Goal: Information Seeking & Learning: Learn about a topic

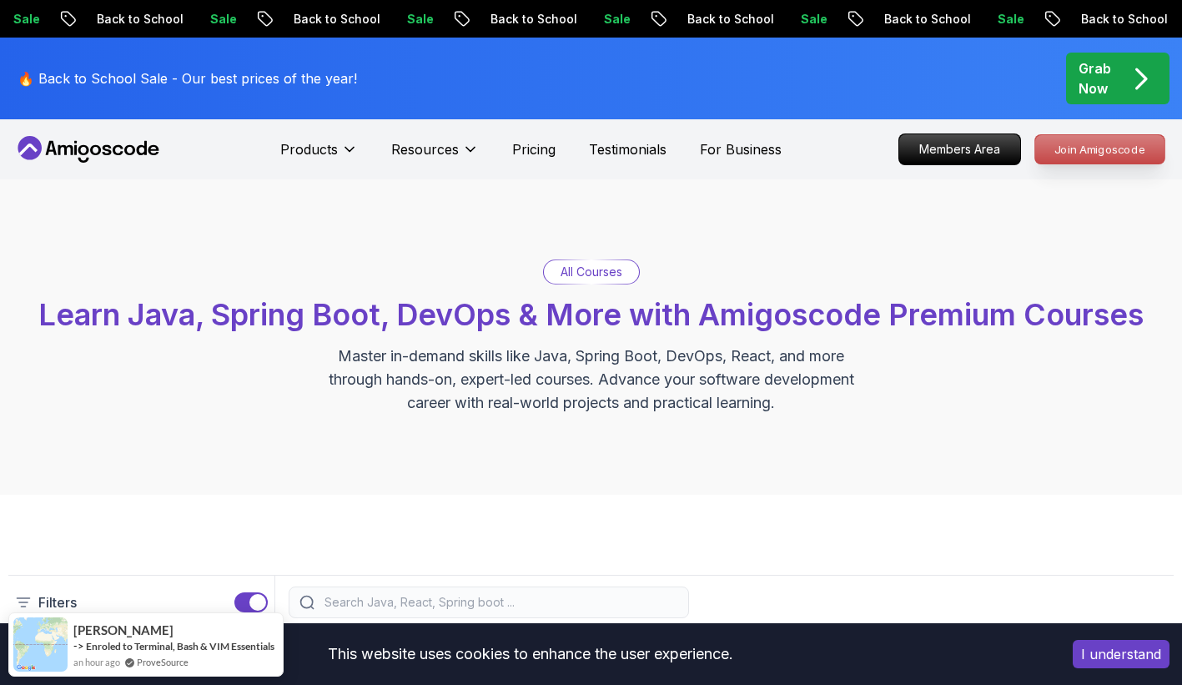
click at [1122, 149] on p "Join Amigoscode" at bounding box center [1099, 149] width 129 height 28
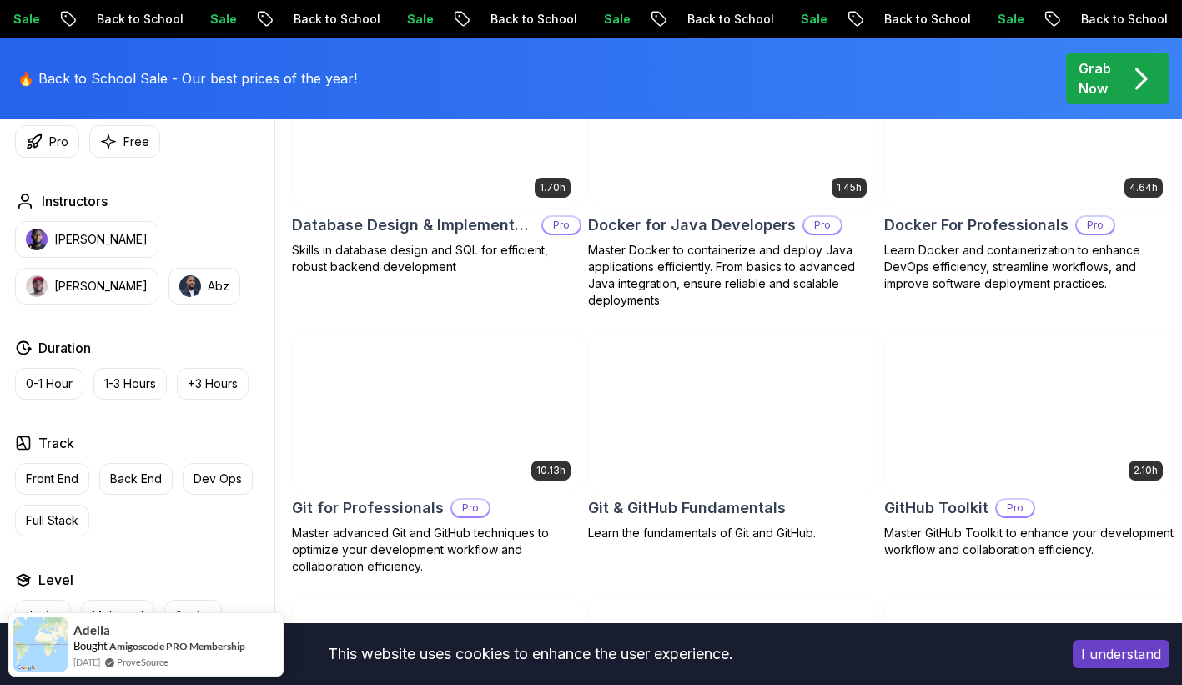
scroll to position [1630, 0]
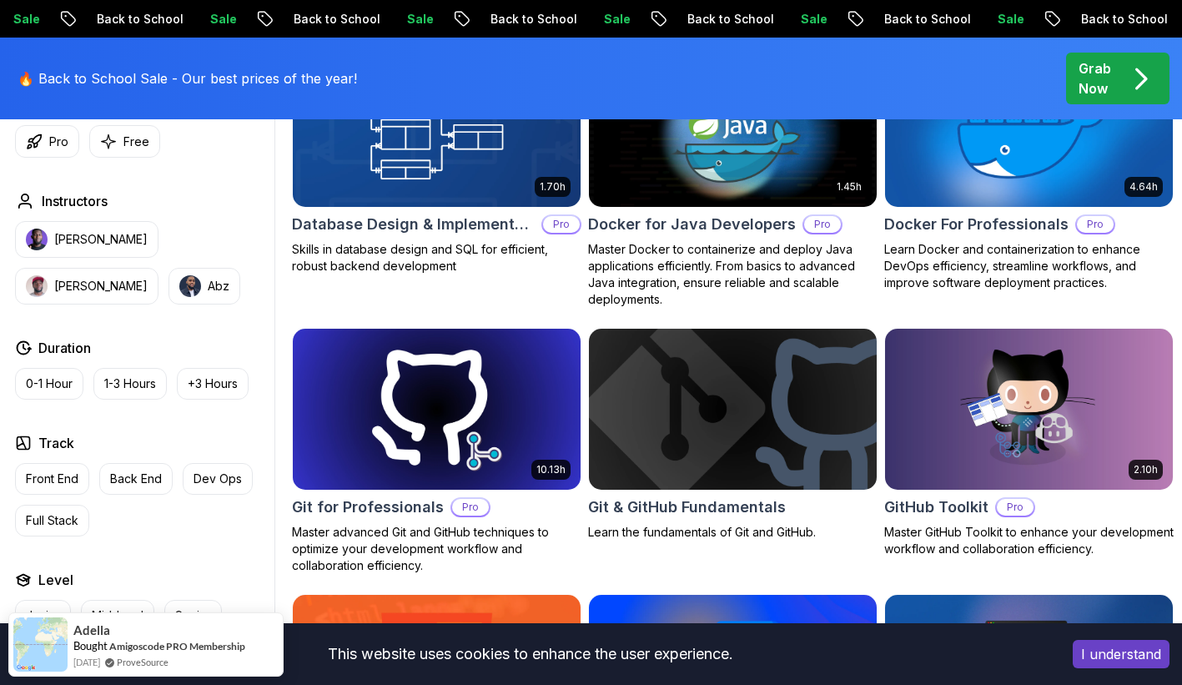
click at [1131, 646] on button "I understand" at bounding box center [1121, 654] width 97 height 28
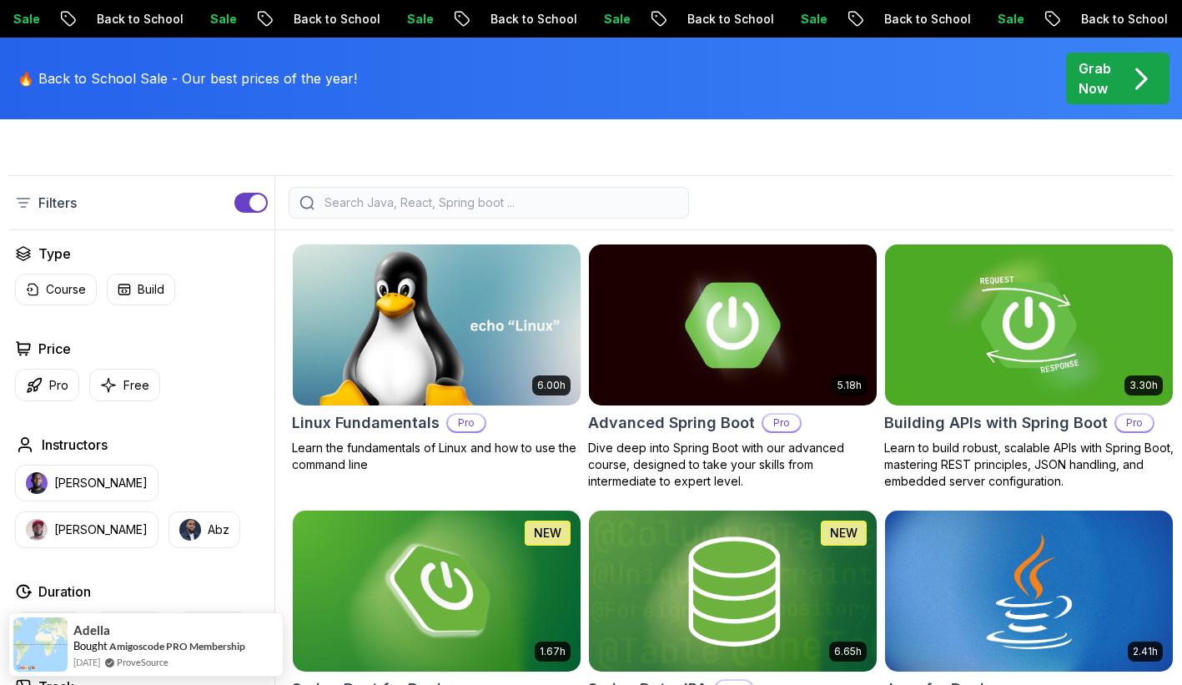
scroll to position [0, 0]
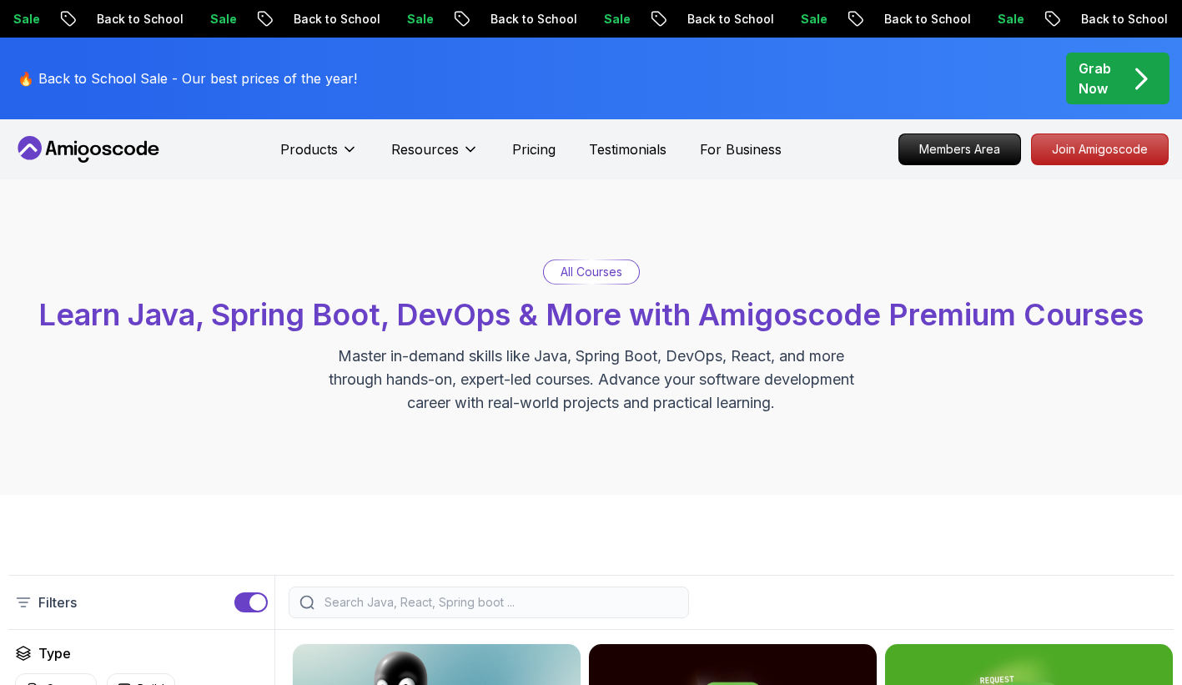
click at [1113, 86] on div "Grab Now" at bounding box center [1118, 78] width 78 height 40
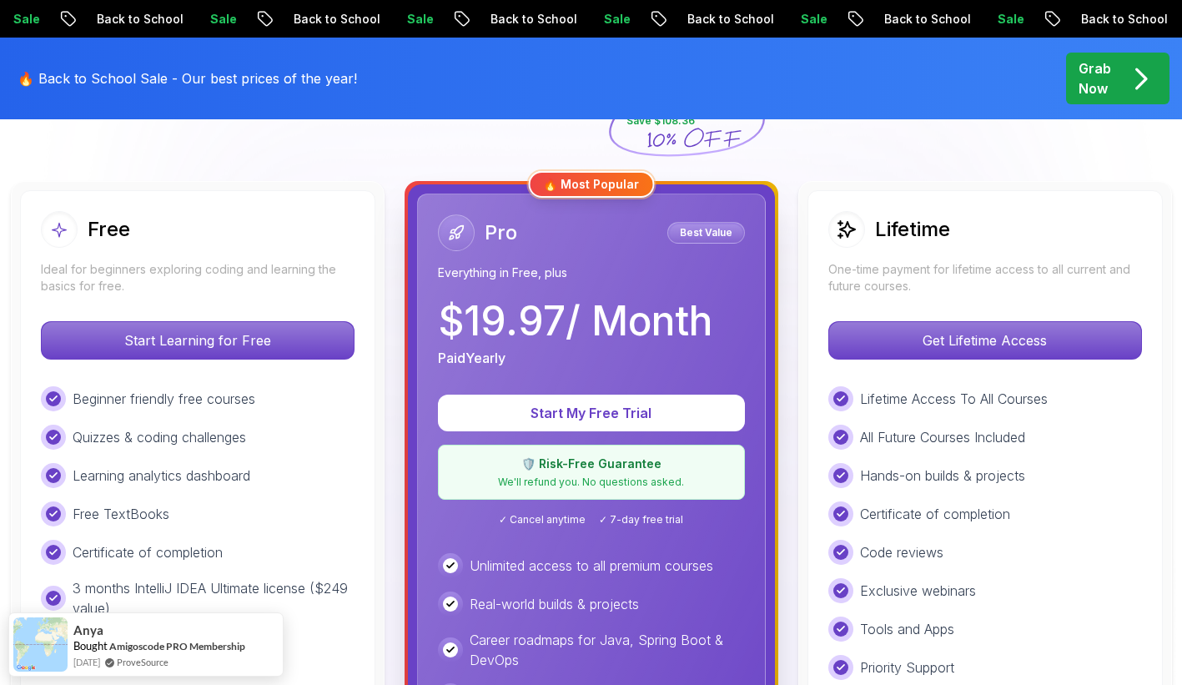
scroll to position [445, 0]
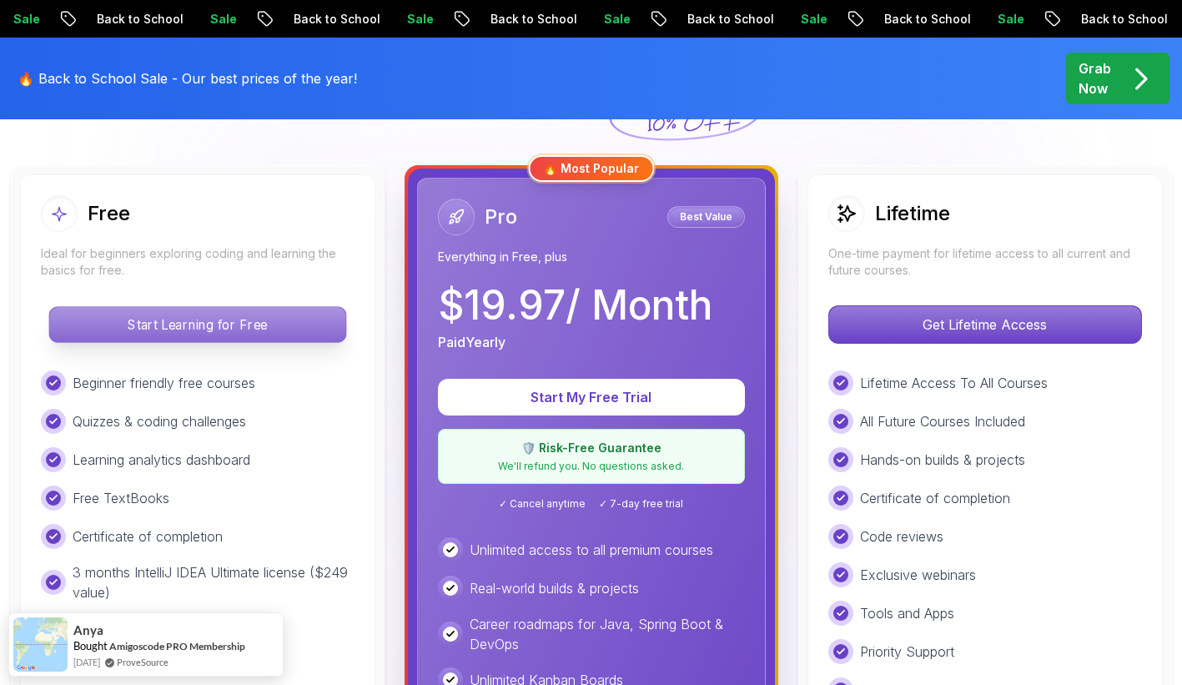
click at [199, 335] on p "Start Learning for Free" at bounding box center [197, 324] width 296 height 35
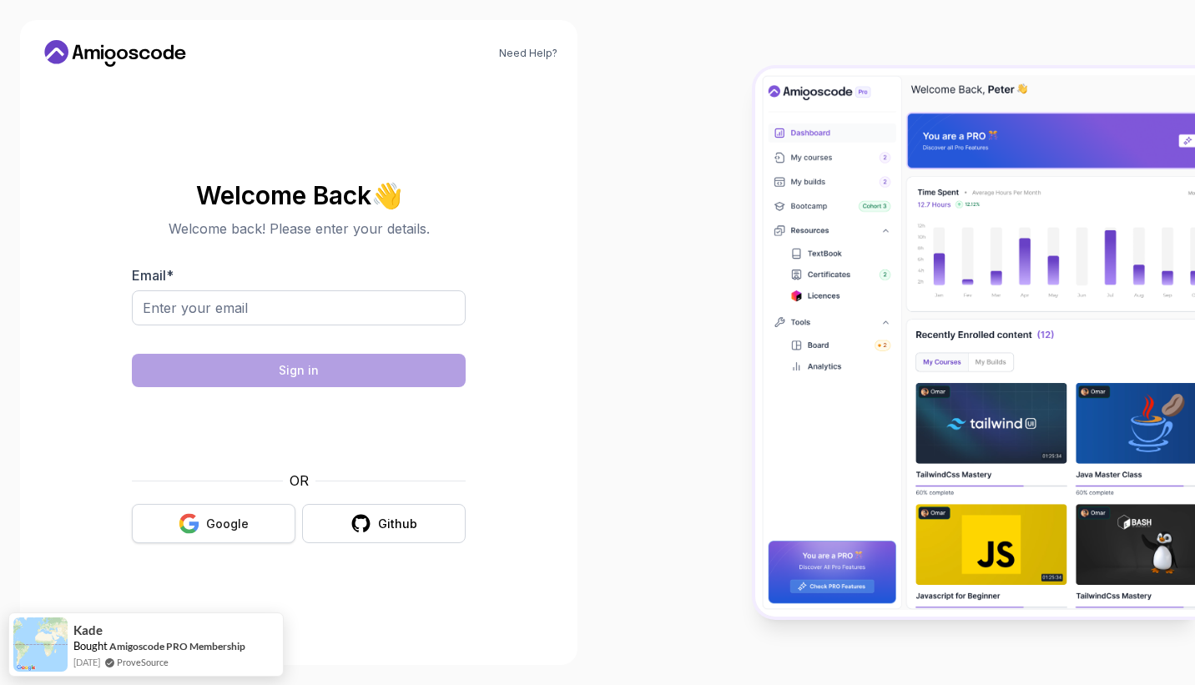
click at [210, 526] on div "Google" at bounding box center [227, 524] width 43 height 17
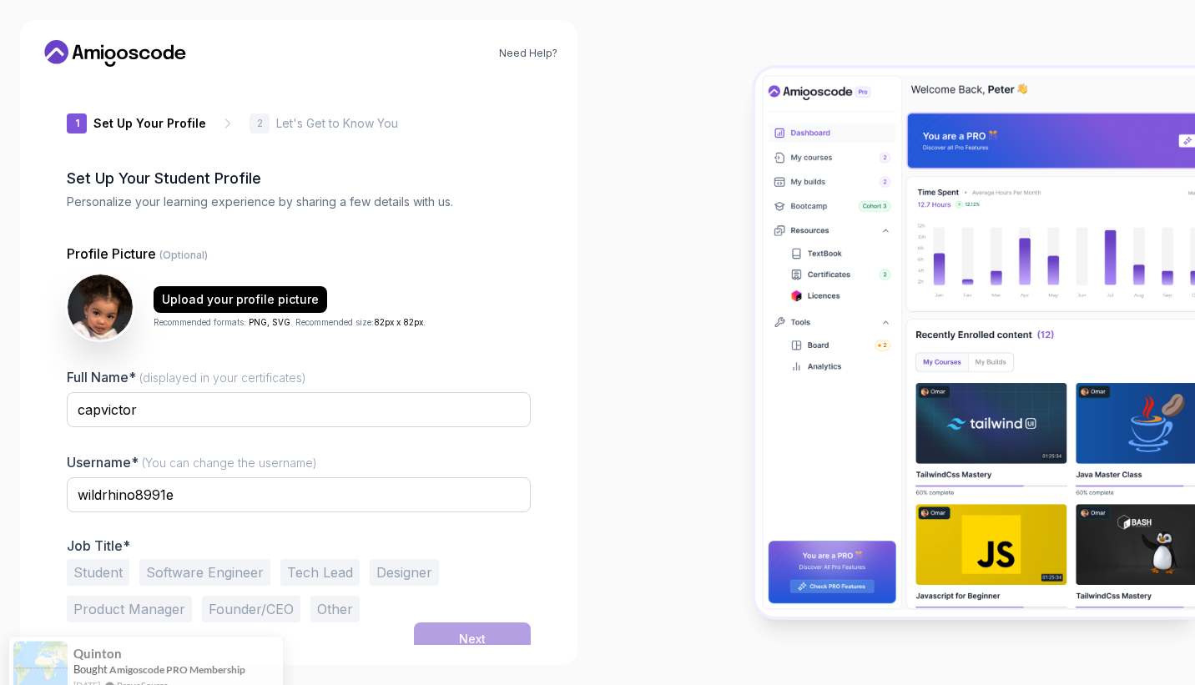
scroll to position [11, 0]
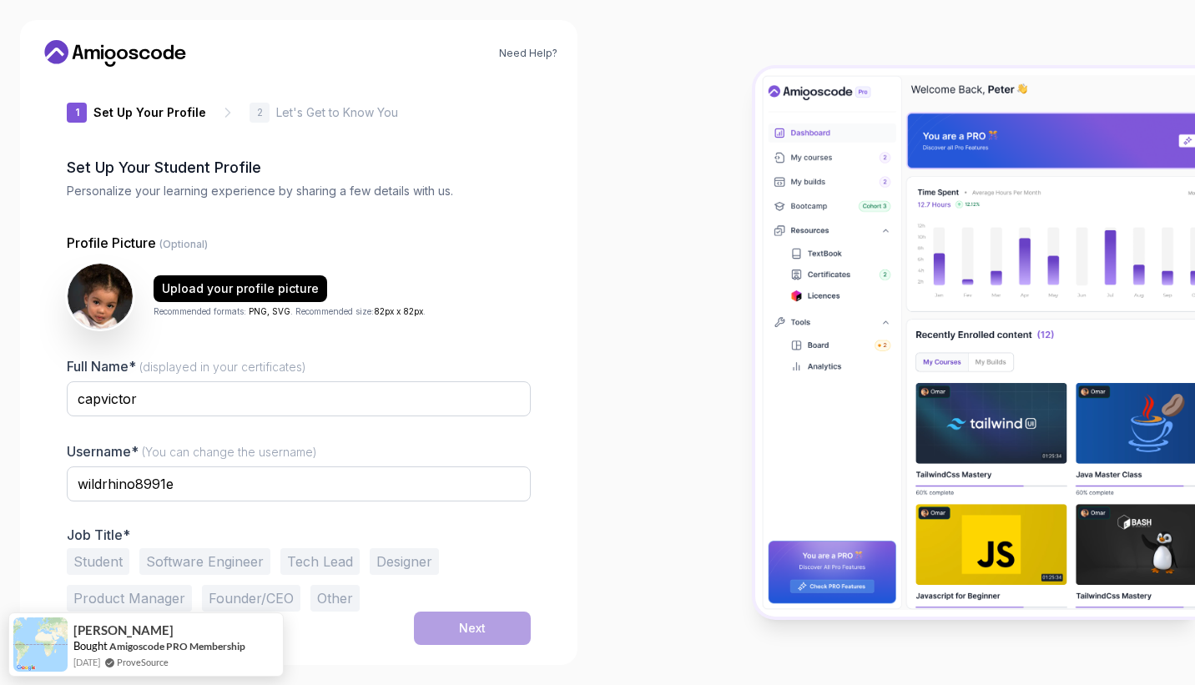
click at [100, 560] on button "Student" at bounding box center [98, 561] width 63 height 27
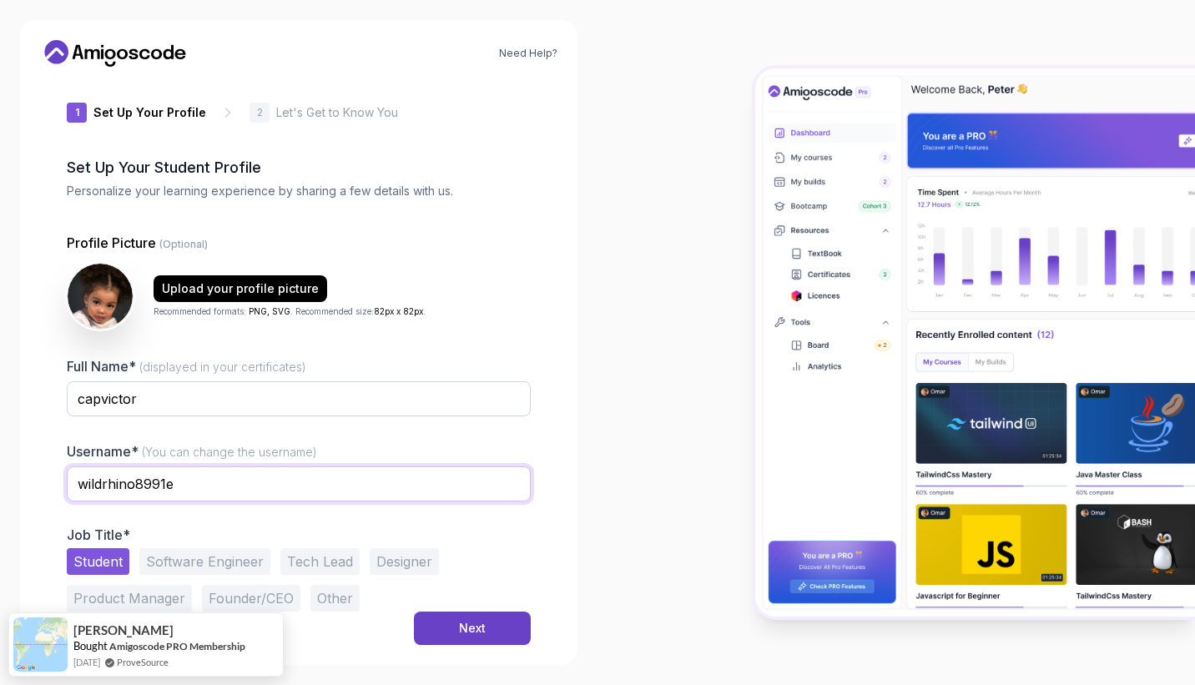
click at [286, 482] on input "wildrhino8991e" at bounding box center [299, 483] width 464 height 35
drag, startPoint x: 286, startPoint y: 482, endPoint x: 0, endPoint y: 475, distance: 286.2
click at [0, 475] on html "Need Help? 1 Set Up Your Profile 1 Set Up Your Profile 2 Let's Get to Know You …" at bounding box center [597, 342] width 1195 height 685
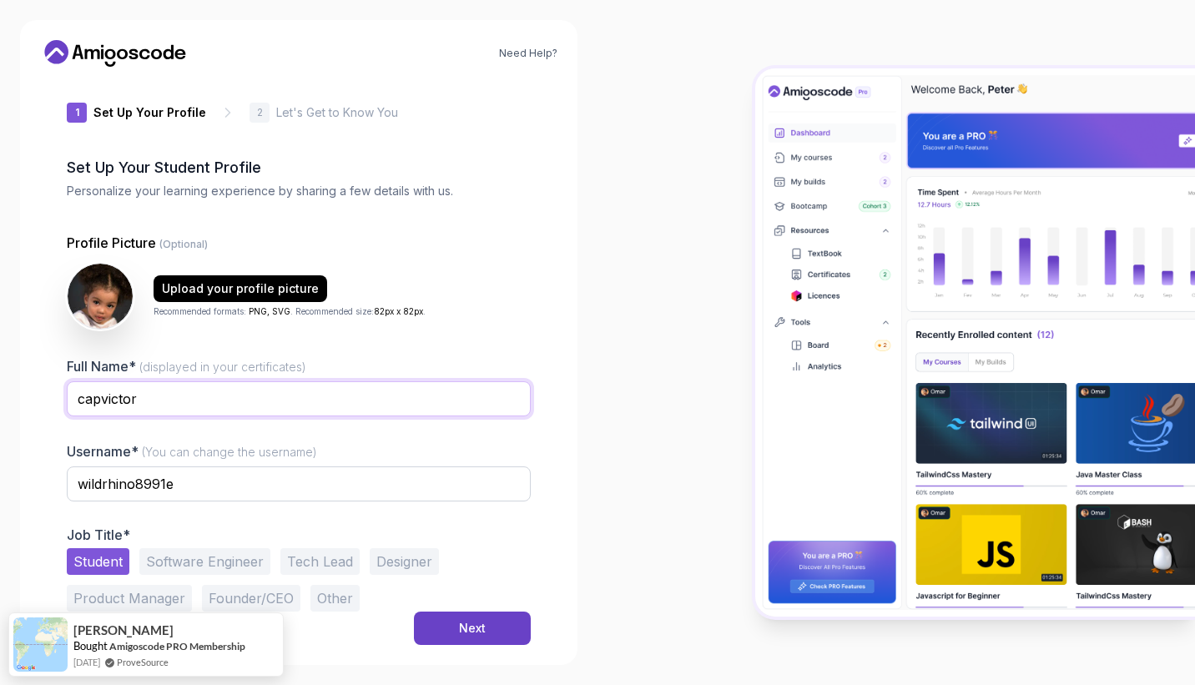
drag, startPoint x: 183, startPoint y: 396, endPoint x: -3, endPoint y: 394, distance: 186.0
click at [0, 394] on html "Need Help? 1 Set Up Your Profile 1 Set Up Your Profile 2 Let's Get to Know You …" at bounding box center [597, 342] width 1195 height 685
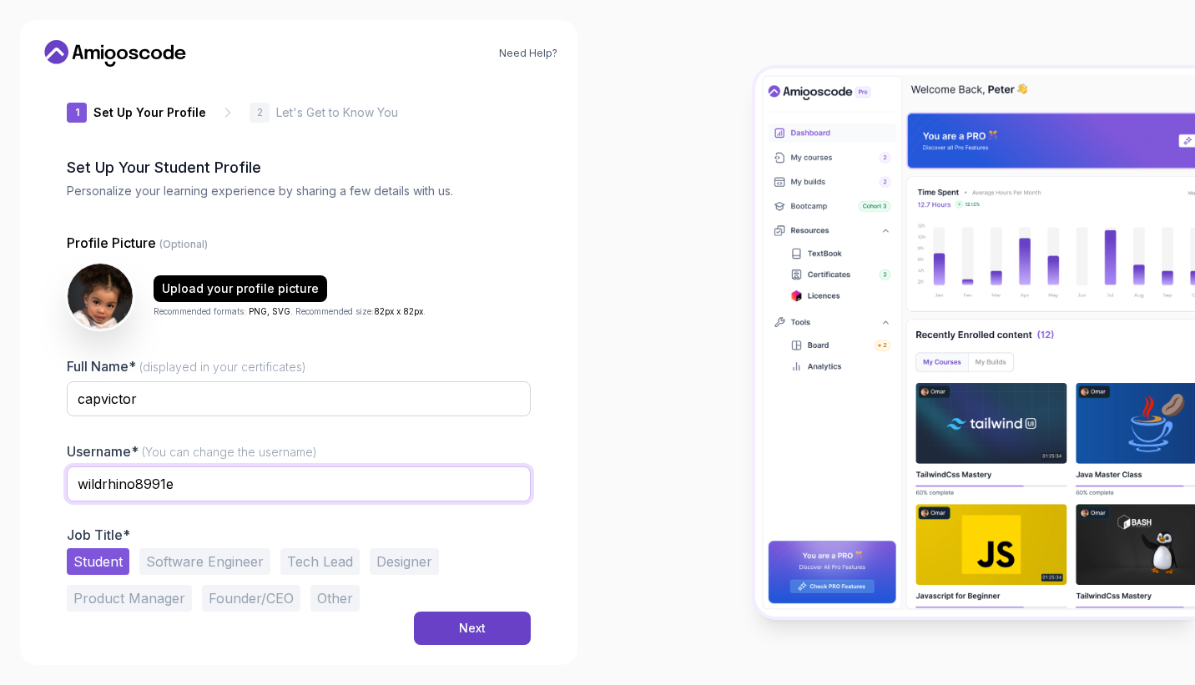
drag, startPoint x: 215, startPoint y: 480, endPoint x: -3, endPoint y: 398, distance: 233.3
click at [0, 398] on html "Need Help? 1 Set Up Your Profile 1 Set Up Your Profile 2 Let's Get to Know You …" at bounding box center [597, 342] width 1195 height 685
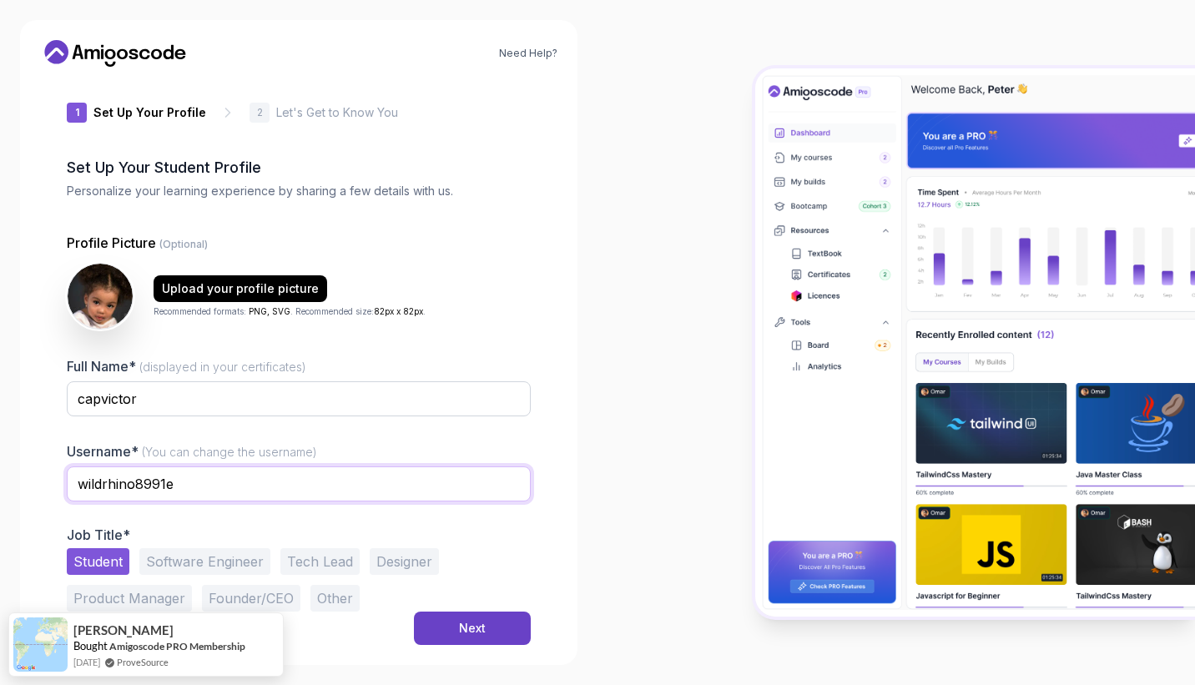
paste input "capvictor"
type input "capvictor"
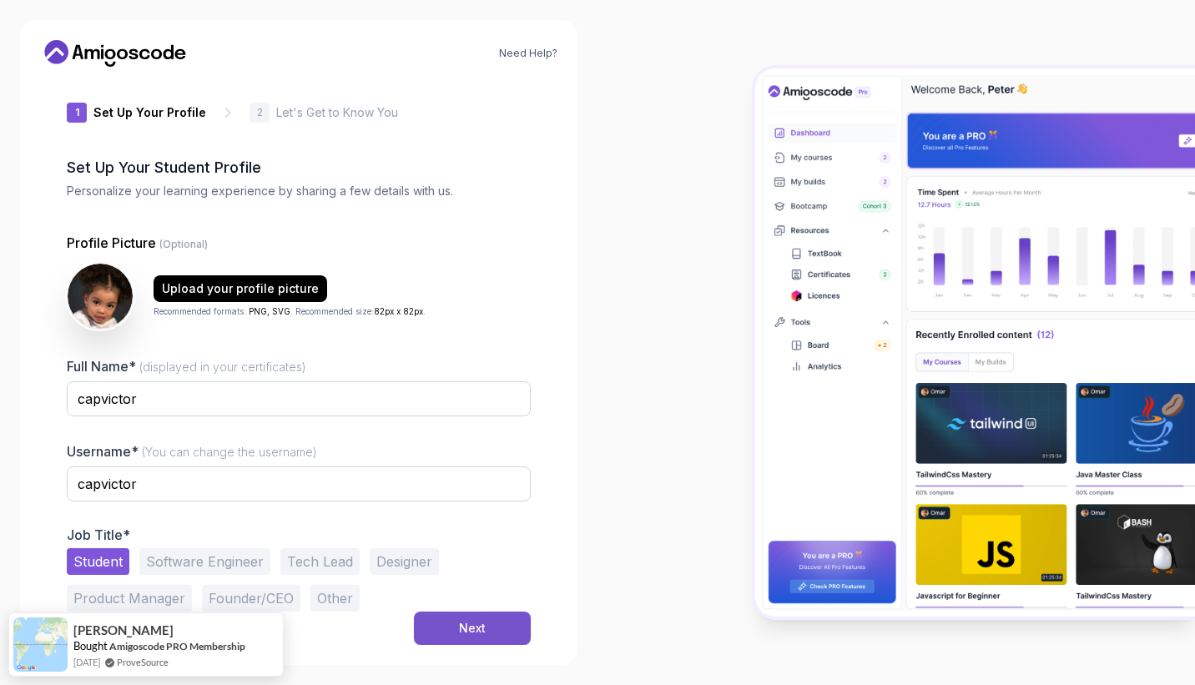
click at [458, 633] on button "Next" at bounding box center [472, 627] width 117 height 33
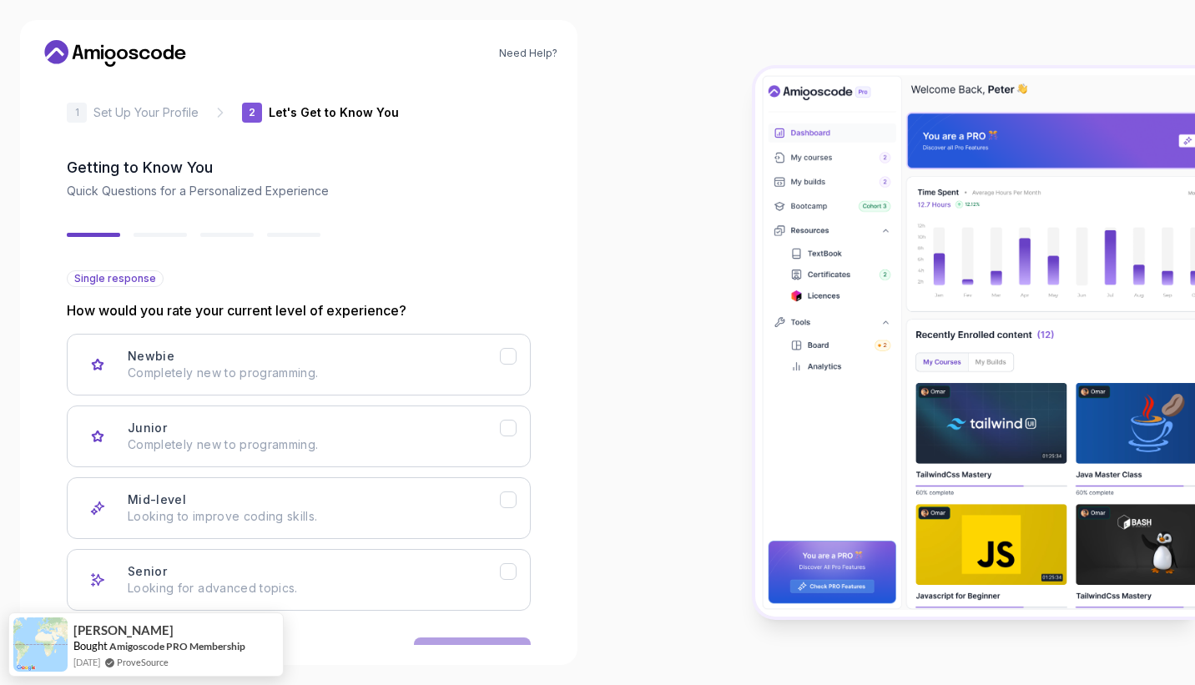
scroll to position [63, 0]
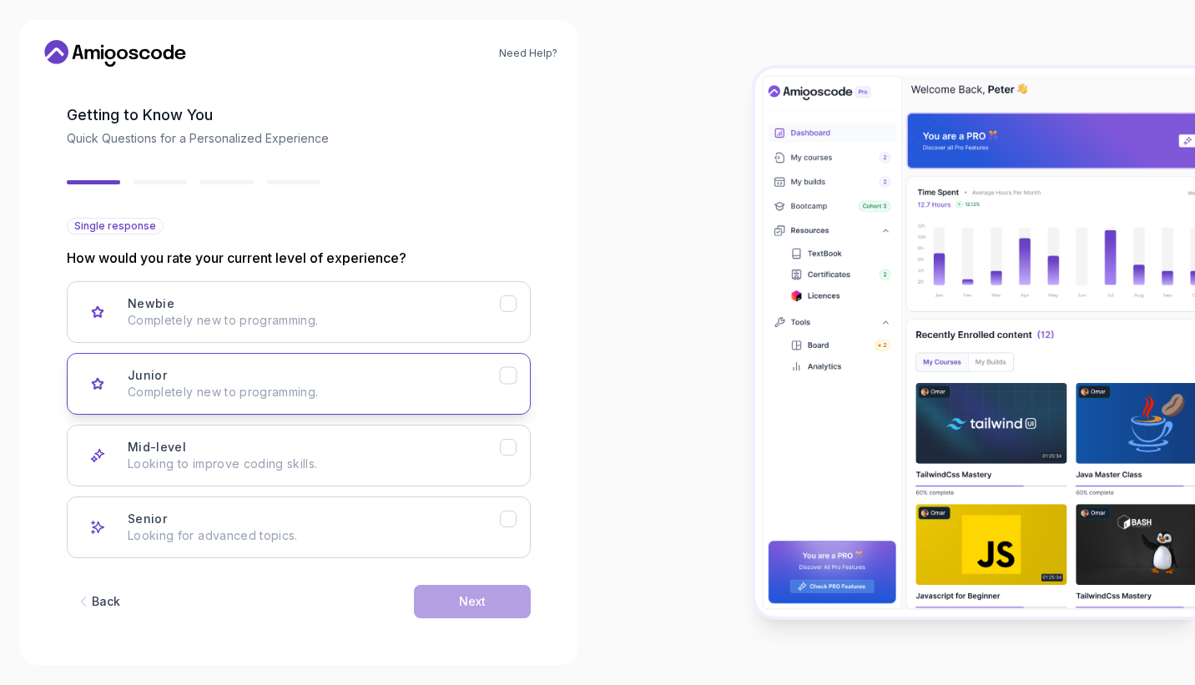
click at [215, 376] on div "Junior Completely new to programming." at bounding box center [314, 383] width 372 height 33
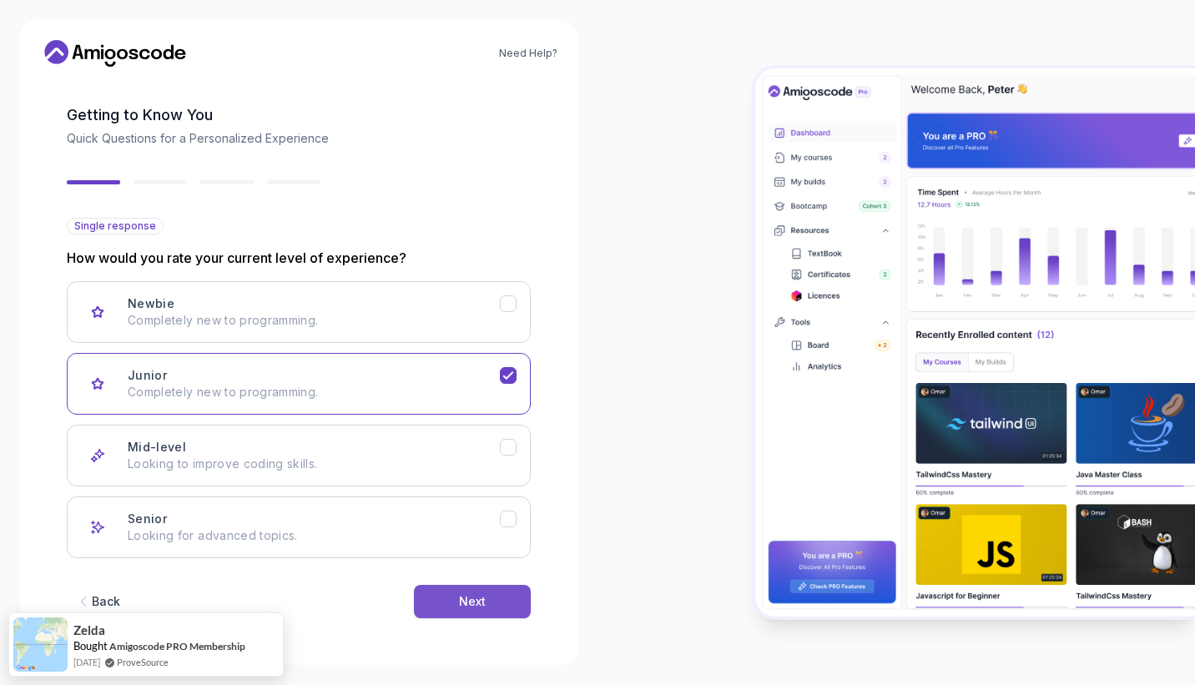
click at [486, 593] on button "Next" at bounding box center [472, 601] width 117 height 33
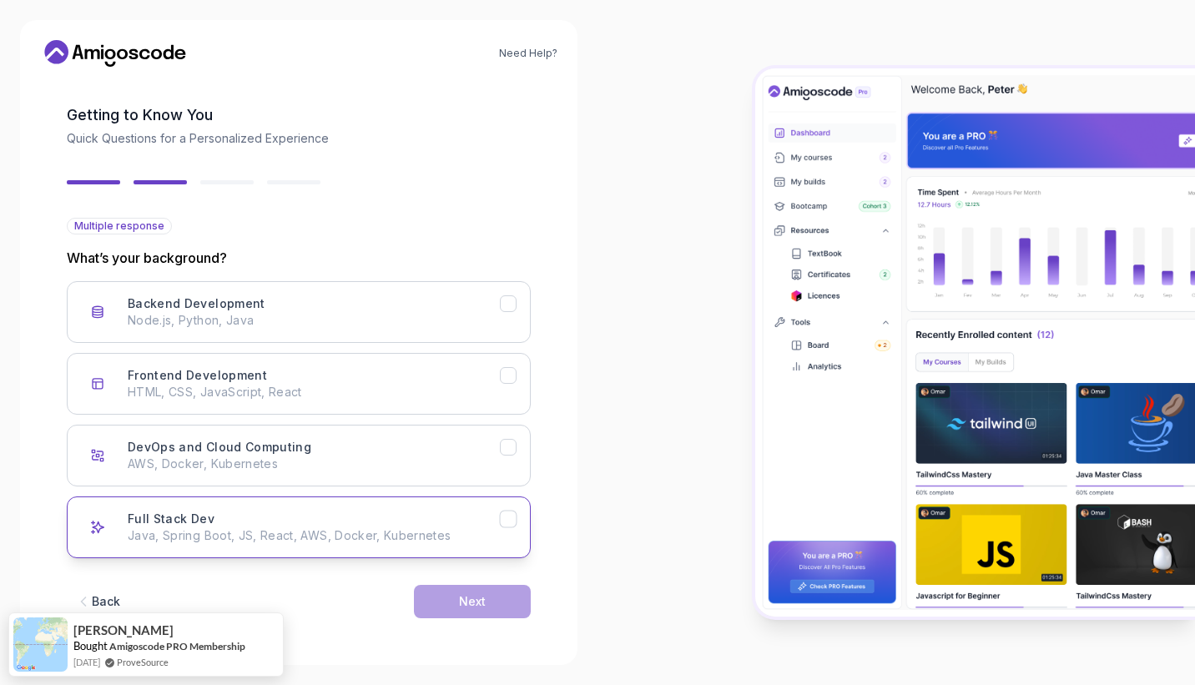
click at [427, 504] on button "Full Stack Dev Java, Spring Boot, JS, React, AWS, Docker, Kubernetes" at bounding box center [299, 527] width 464 height 62
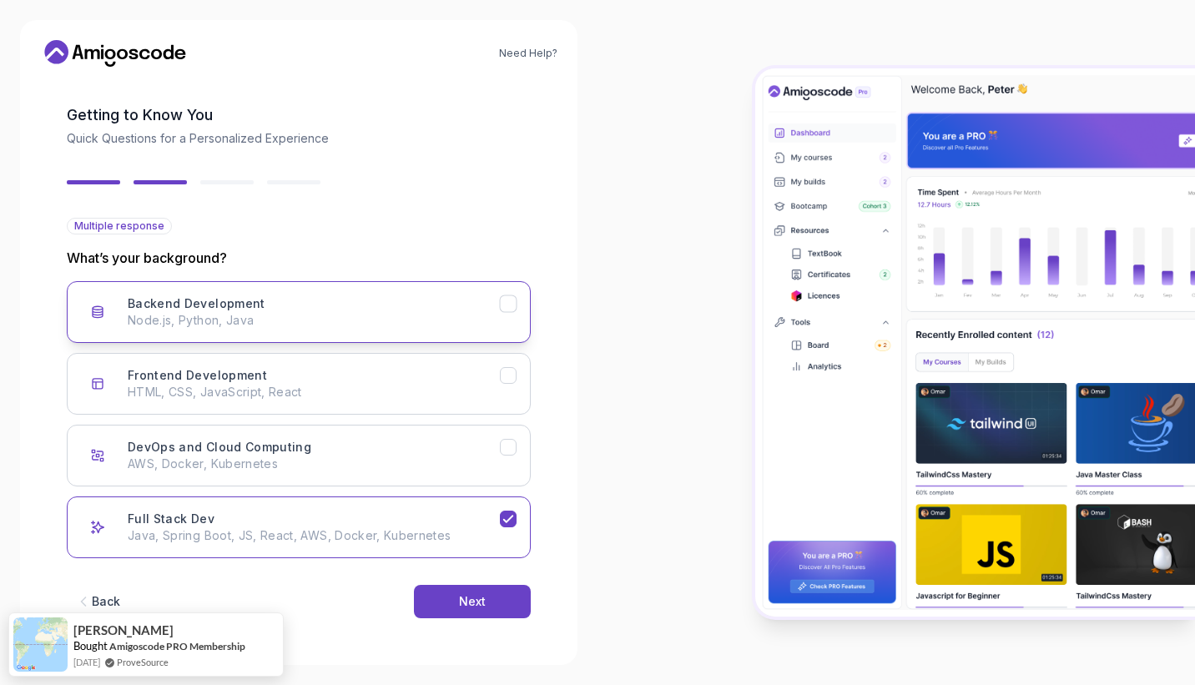
click at [494, 317] on p "Node.js, Python, Java" at bounding box center [314, 320] width 372 height 17
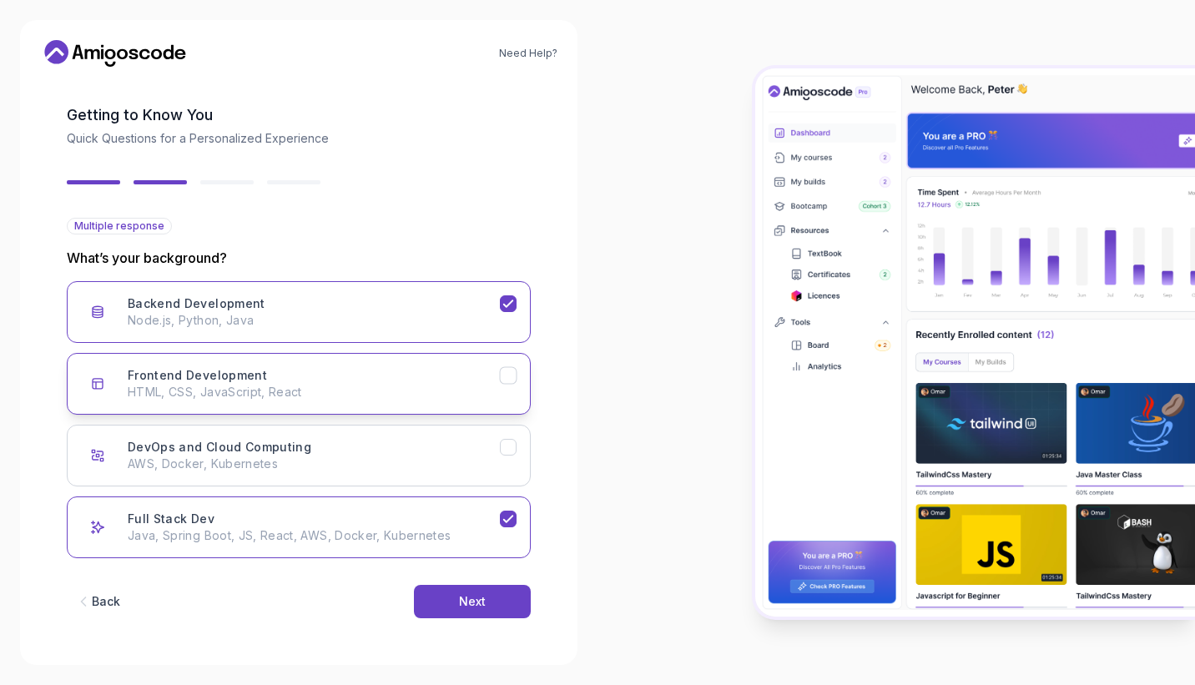
click at [400, 386] on p "HTML, CSS, JavaScript, React" at bounding box center [314, 392] width 372 height 17
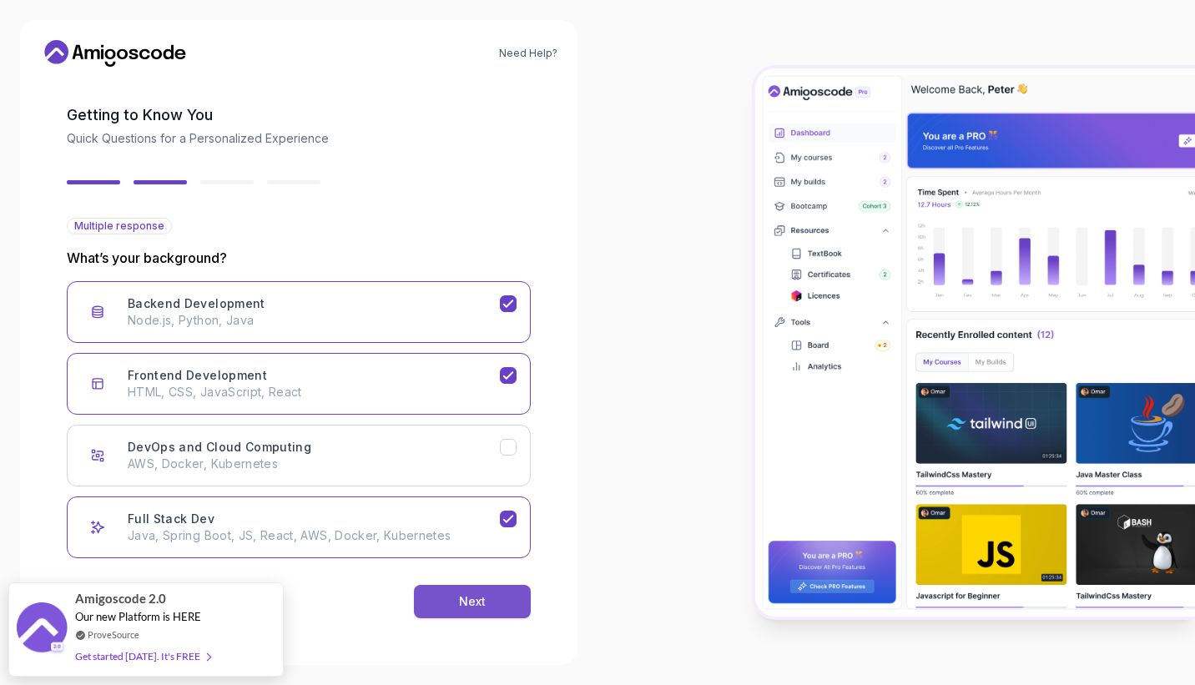
click at [464, 607] on div "Next" at bounding box center [472, 601] width 27 height 17
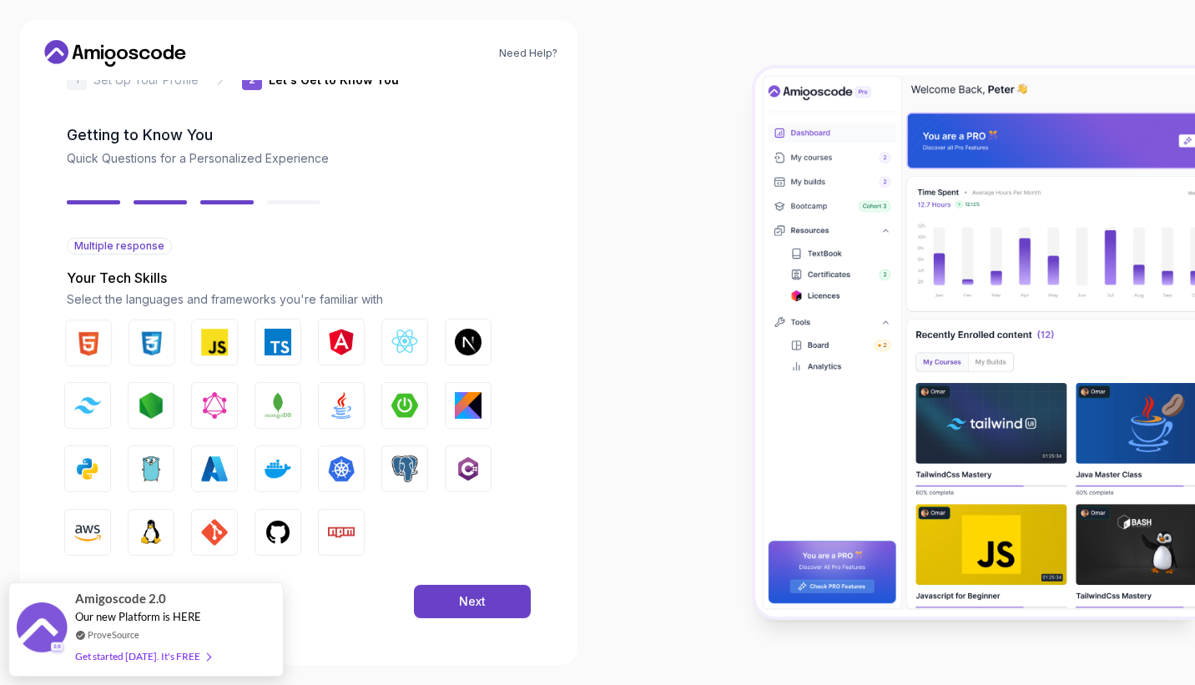
scroll to position [43, 0]
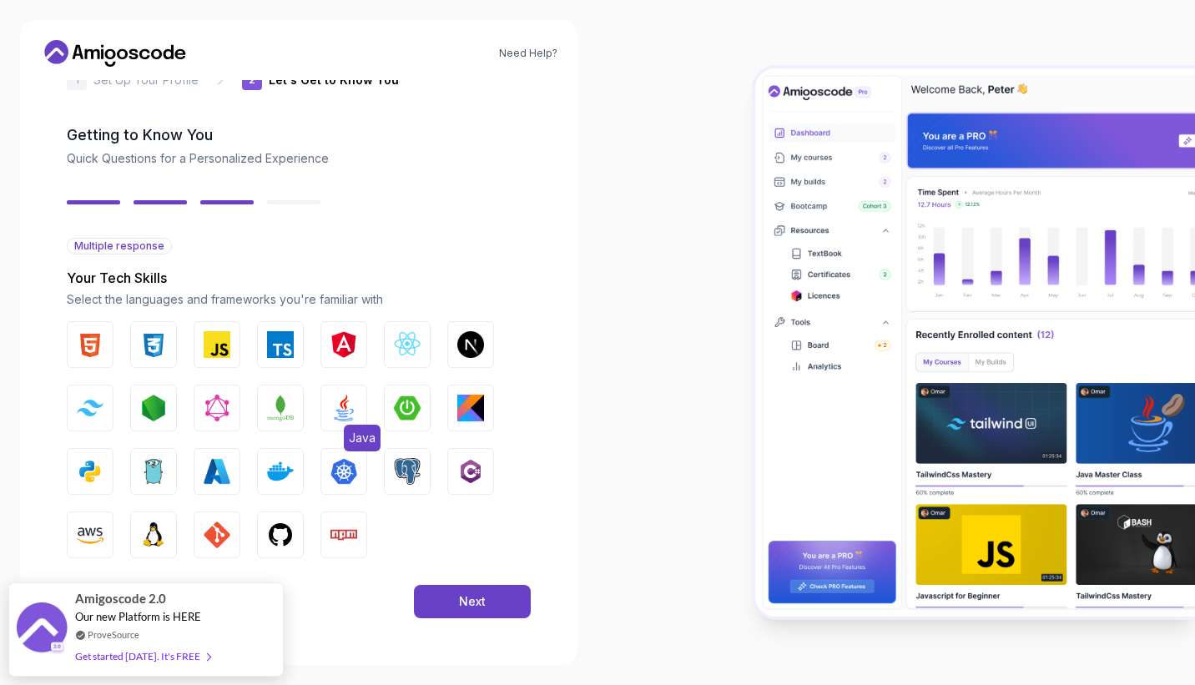
click at [343, 415] on img "button" at bounding box center [343, 408] width 27 height 27
click at [261, 542] on button "GitHub" at bounding box center [280, 534] width 47 height 47
click at [450, 602] on button "Next" at bounding box center [472, 601] width 117 height 33
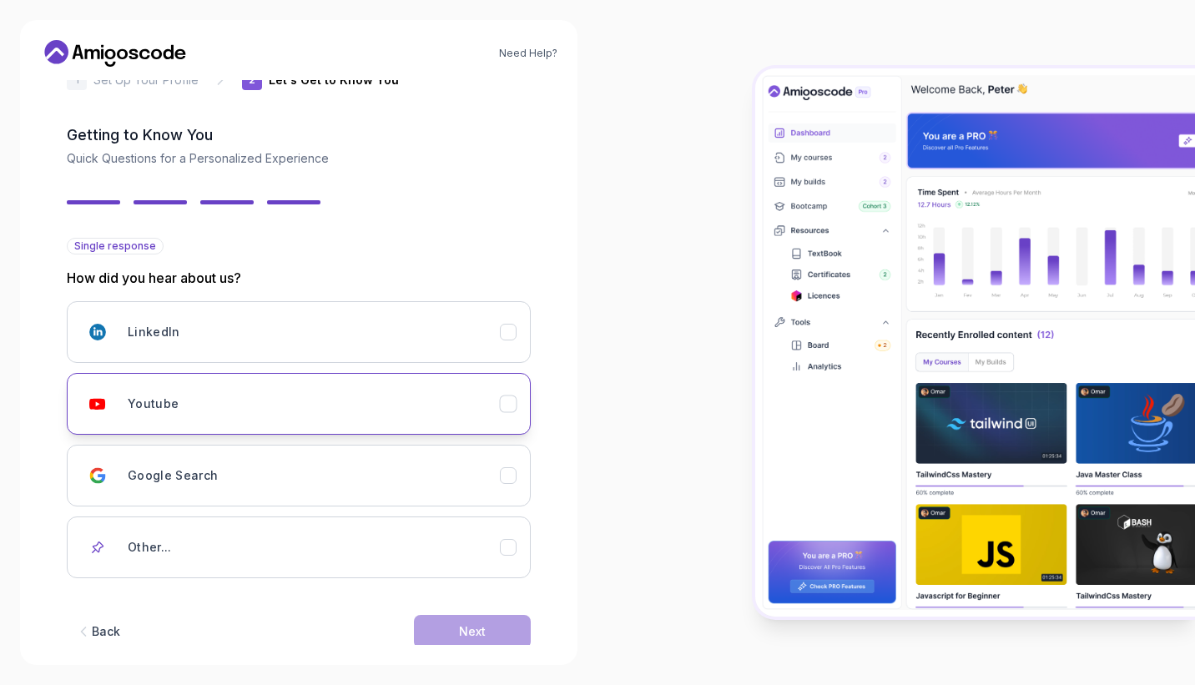
scroll to position [73, 0]
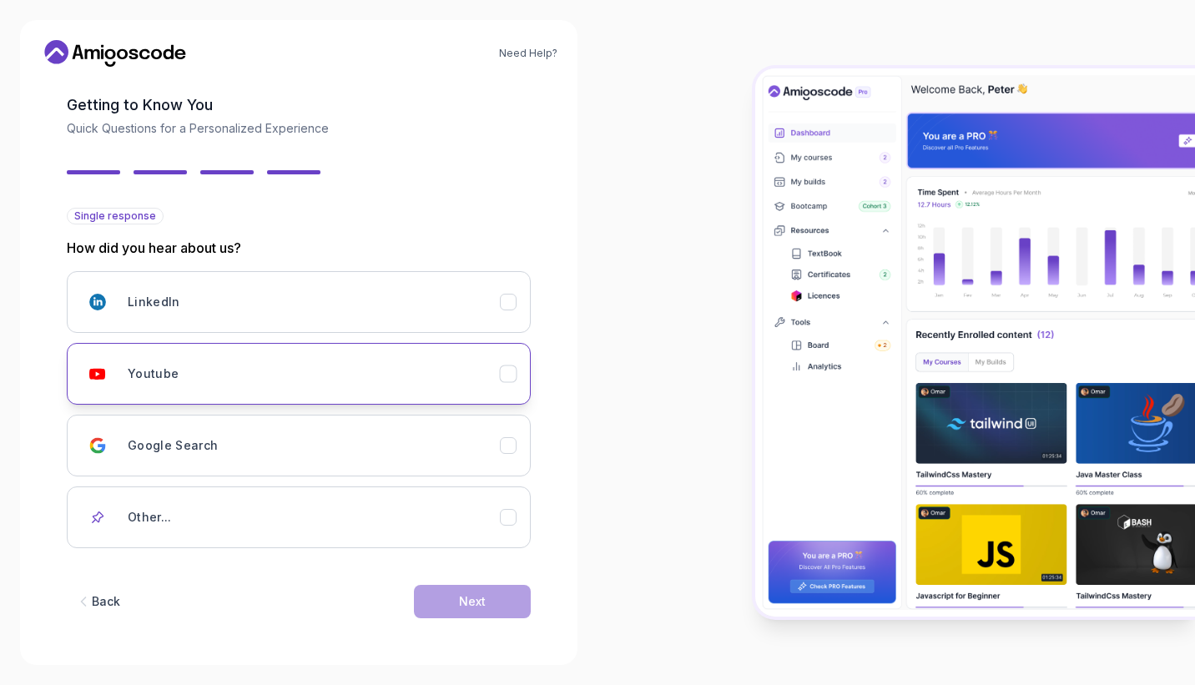
click at [385, 395] on button "Youtube" at bounding box center [299, 374] width 464 height 62
click at [460, 605] on div "Next" at bounding box center [472, 601] width 27 height 17
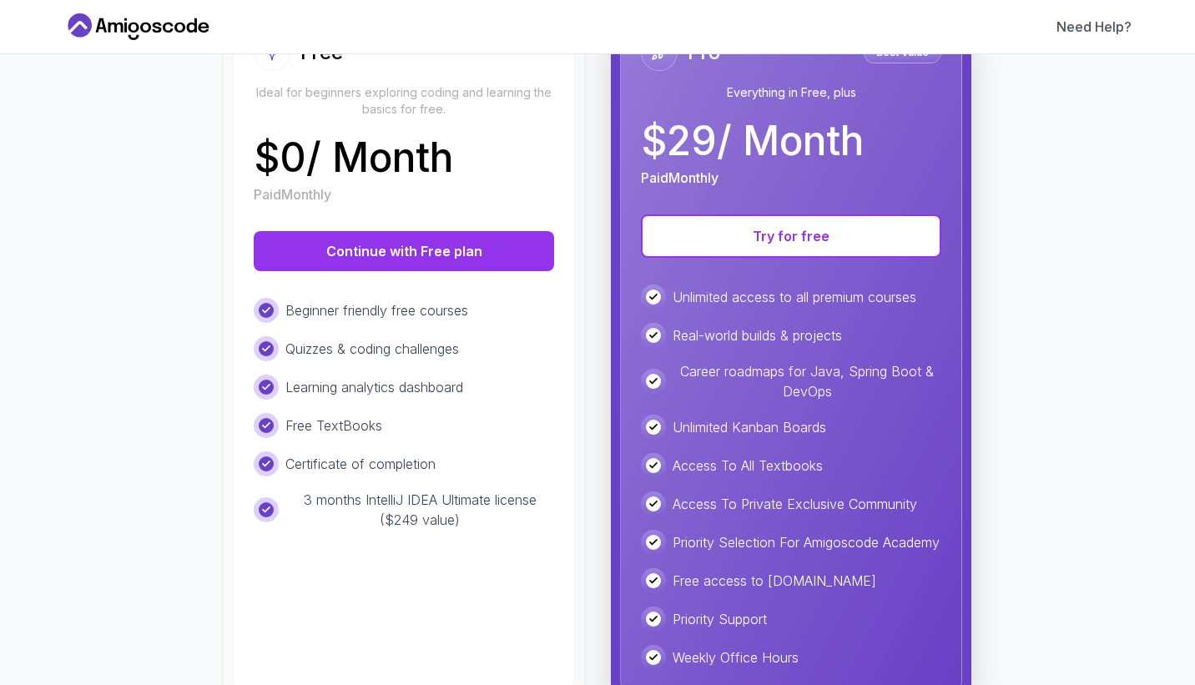
scroll to position [300, 0]
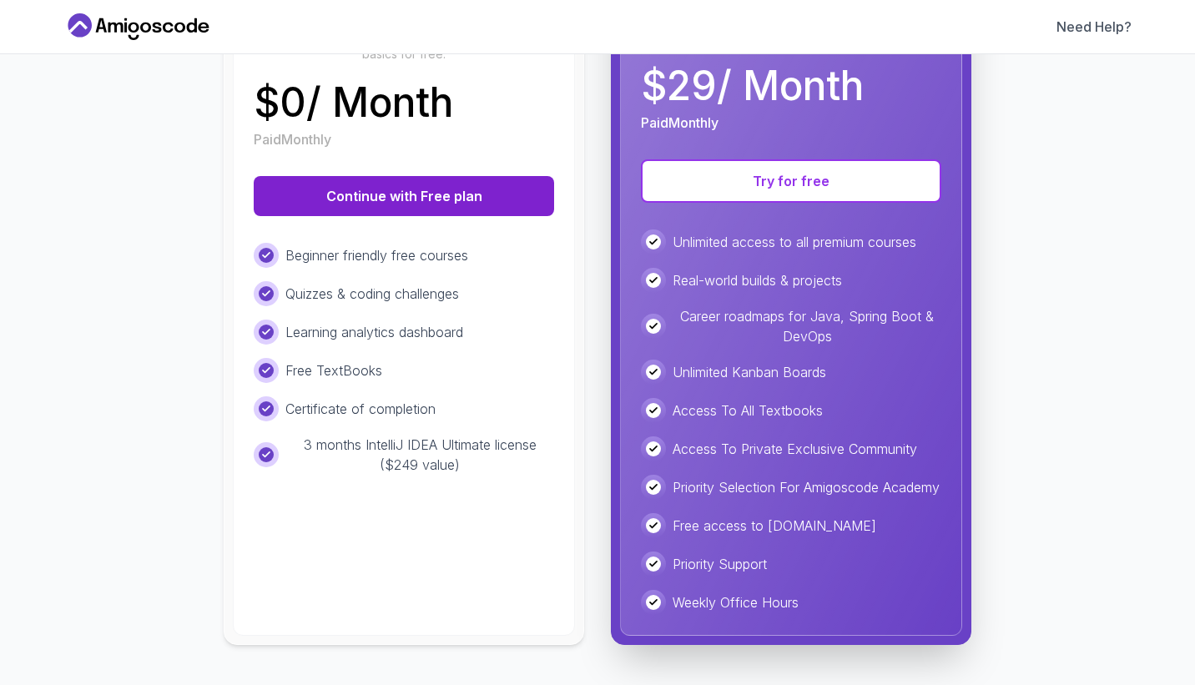
click at [396, 181] on button "Continue with Free plan" at bounding box center [404, 196] width 300 height 40
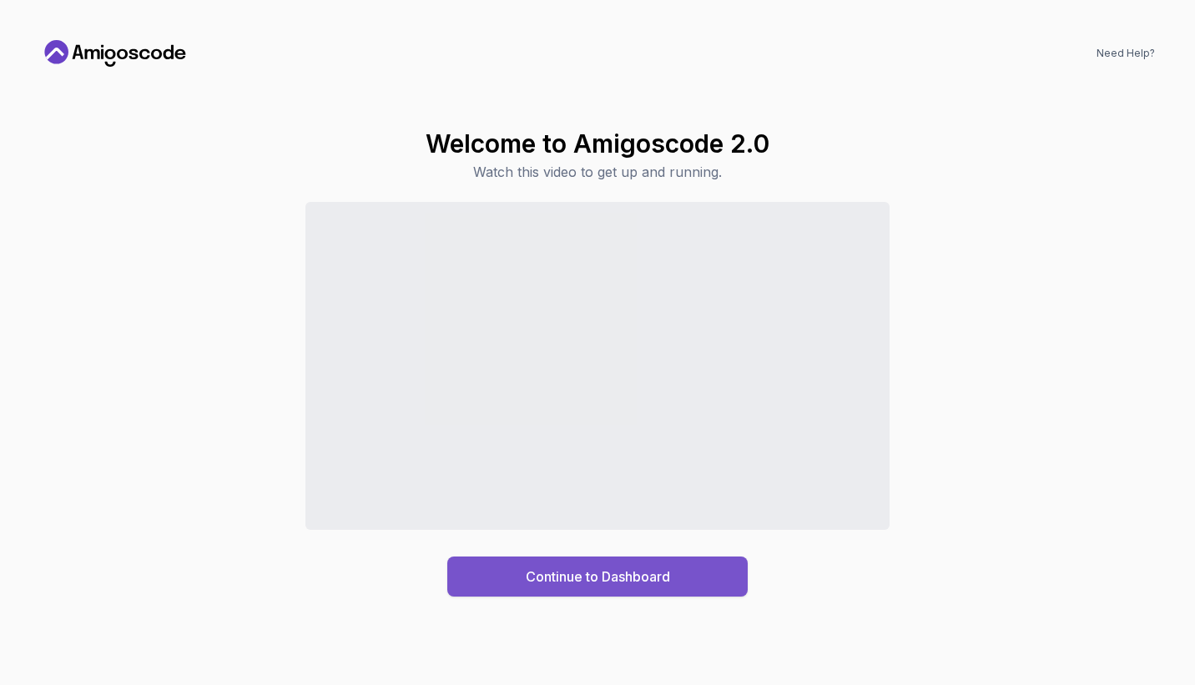
click at [572, 572] on div "Continue to Dashboard" at bounding box center [598, 576] width 144 height 20
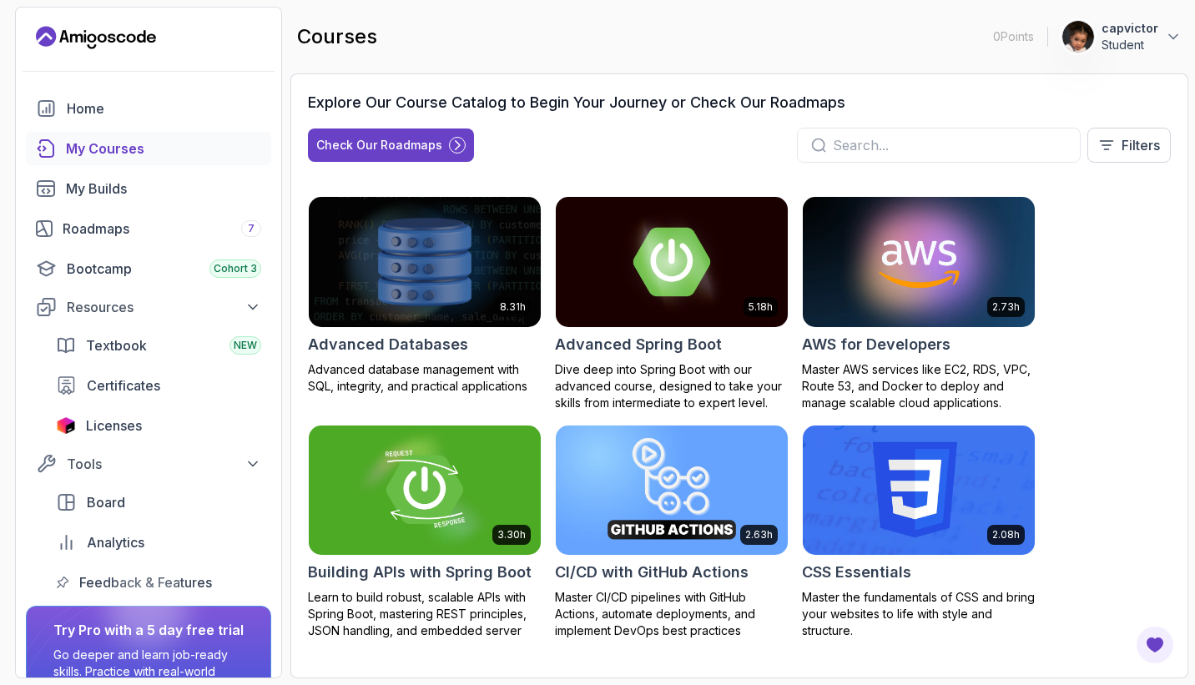
click at [864, 144] on input "text" at bounding box center [950, 145] width 234 height 20
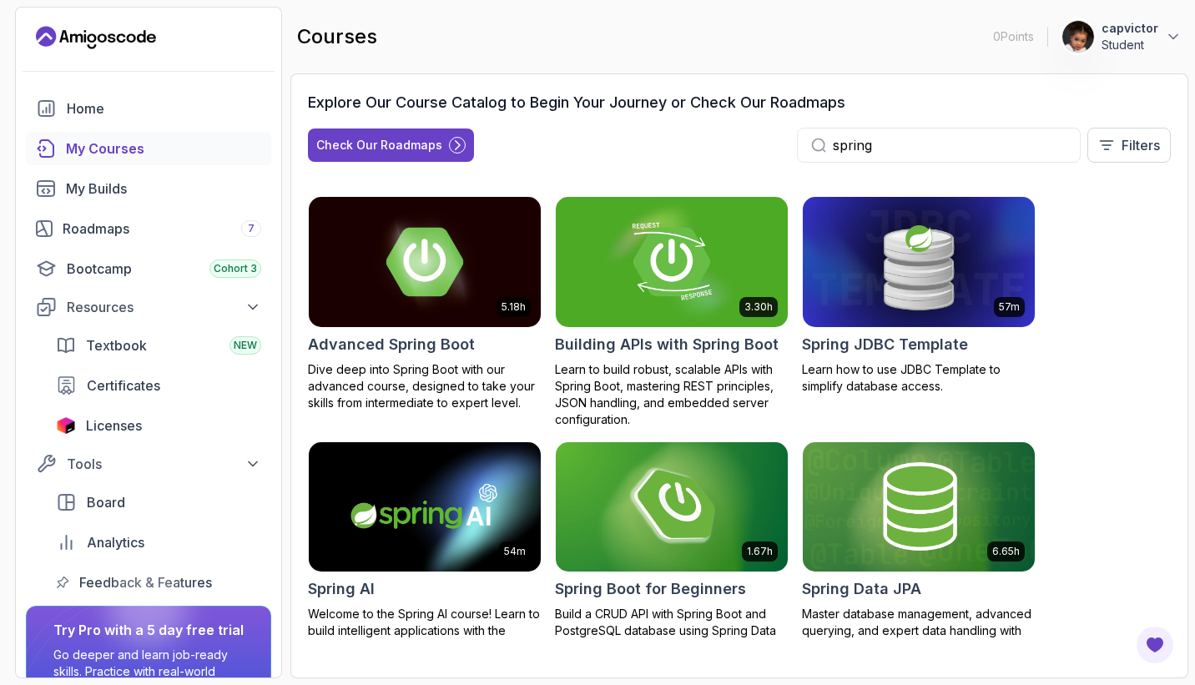
click at [911, 150] on input "spring" at bounding box center [950, 145] width 234 height 20
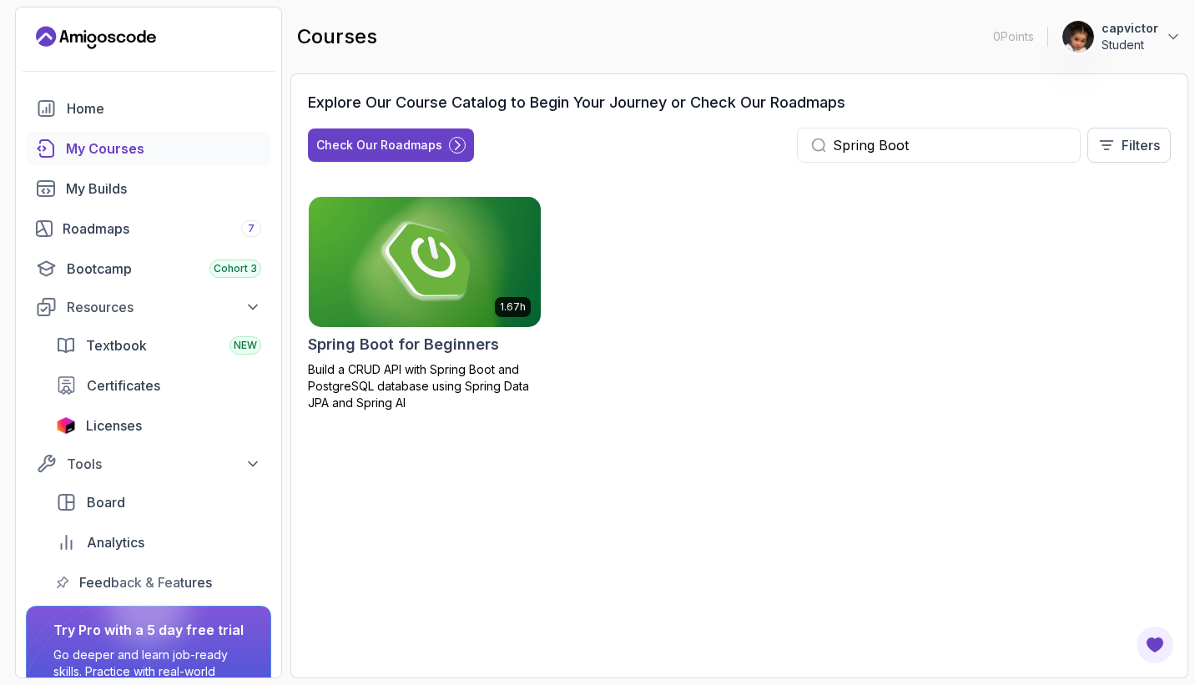
type input "Spring Boot"
click at [419, 268] on img at bounding box center [425, 262] width 244 height 136
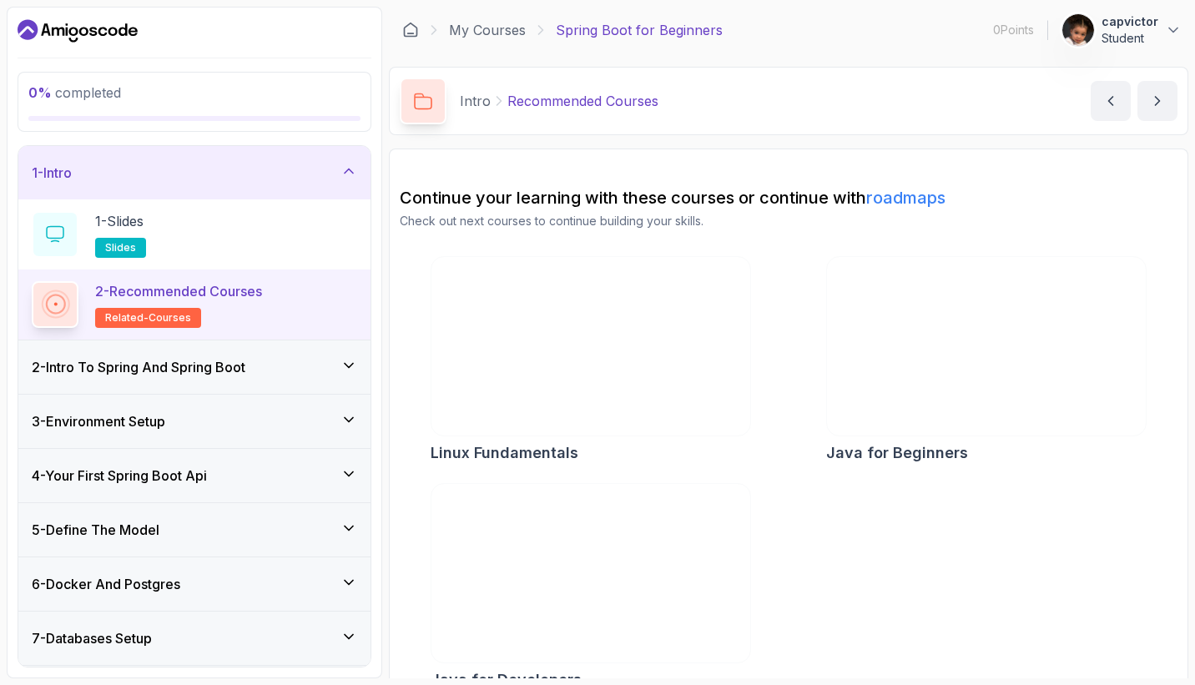
scroll to position [29, 0]
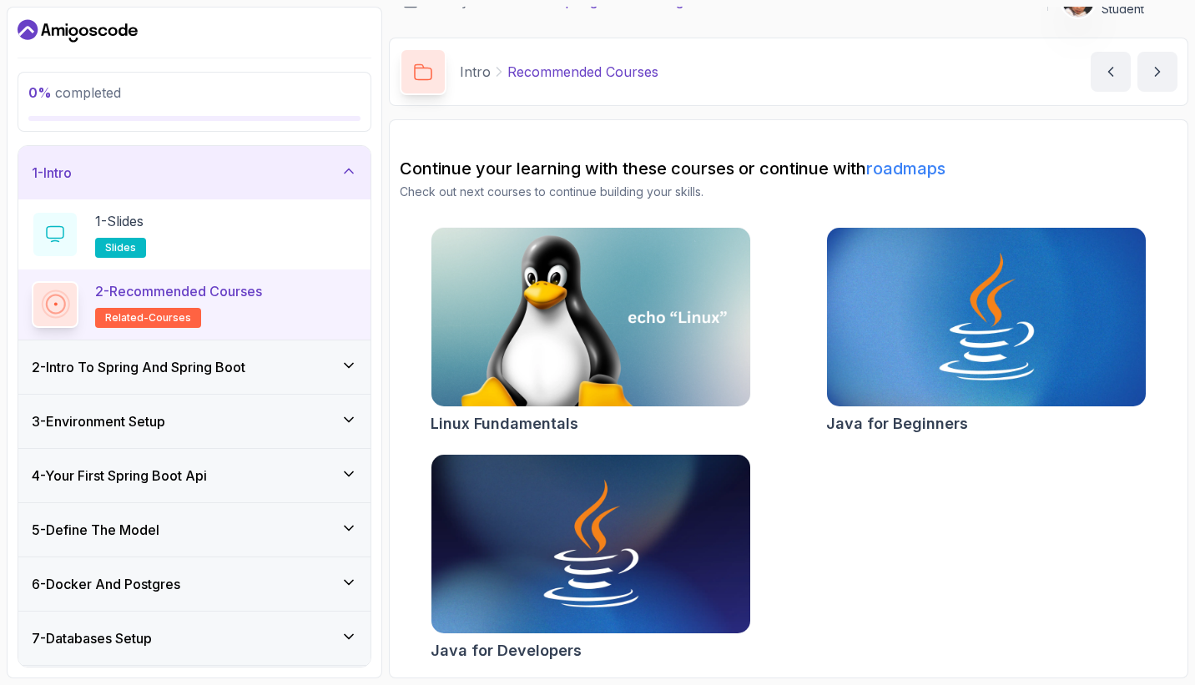
click at [167, 314] on span "related-courses" at bounding box center [148, 317] width 86 height 13
click at [63, 301] on icon at bounding box center [55, 304] width 31 height 31
click at [284, 374] on div "2 - Intro To Spring And Spring Boot" at bounding box center [194, 367] width 325 height 20
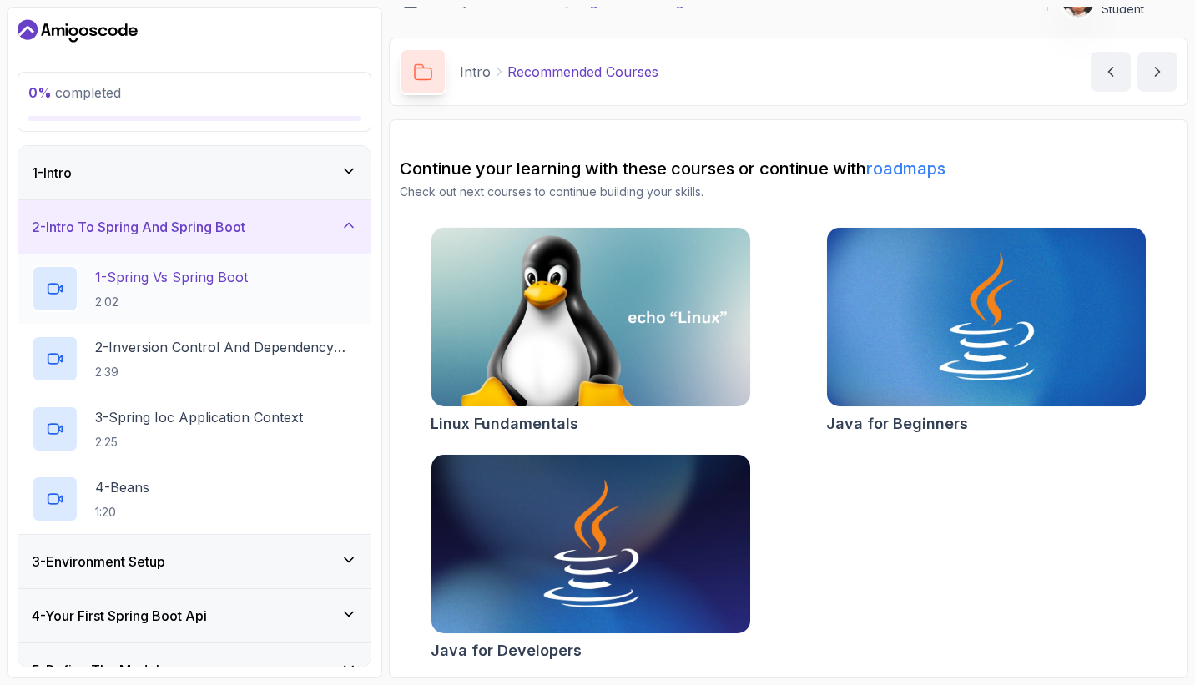
click at [267, 279] on div "1 - Spring Vs Spring Boot 2:02" at bounding box center [194, 288] width 325 height 47
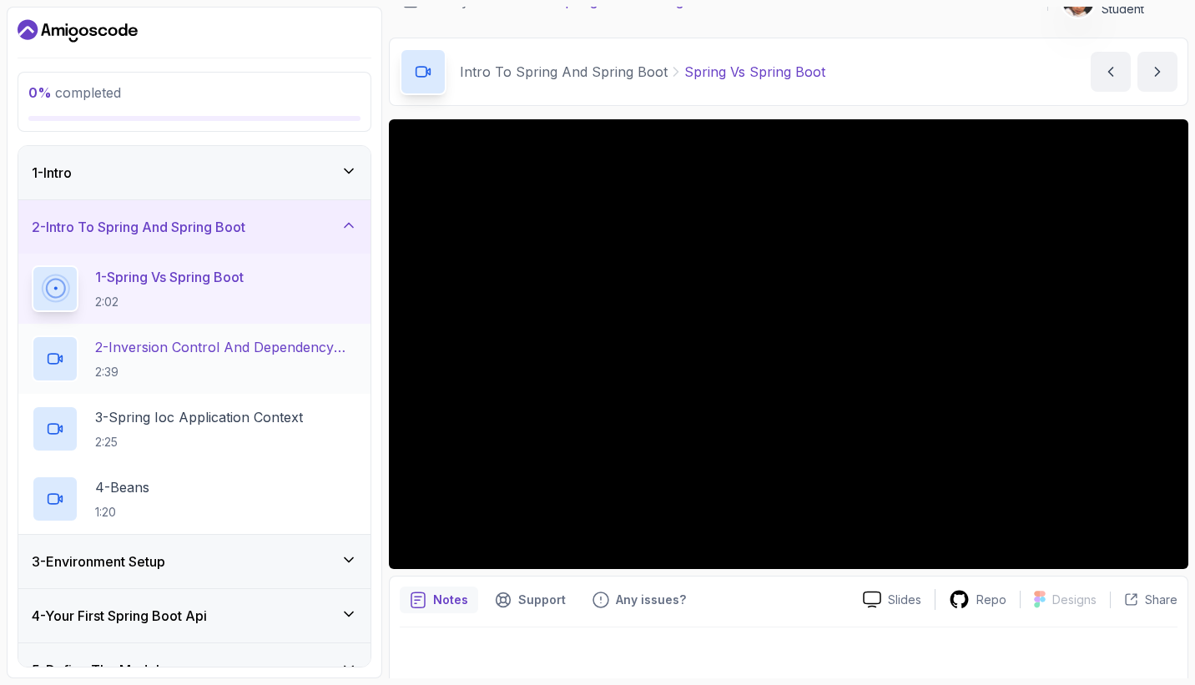
click at [248, 368] on p "2:39" at bounding box center [226, 372] width 262 height 17
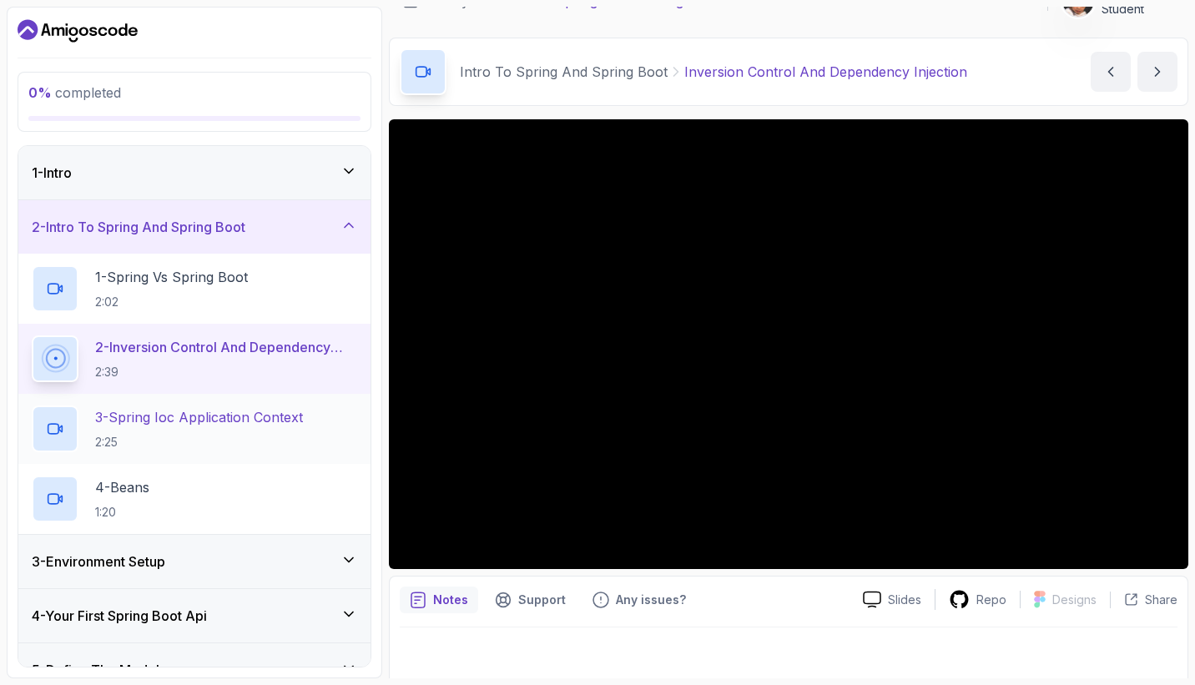
click at [238, 415] on p "3 - Spring Ioc Application Context" at bounding box center [199, 417] width 208 height 20
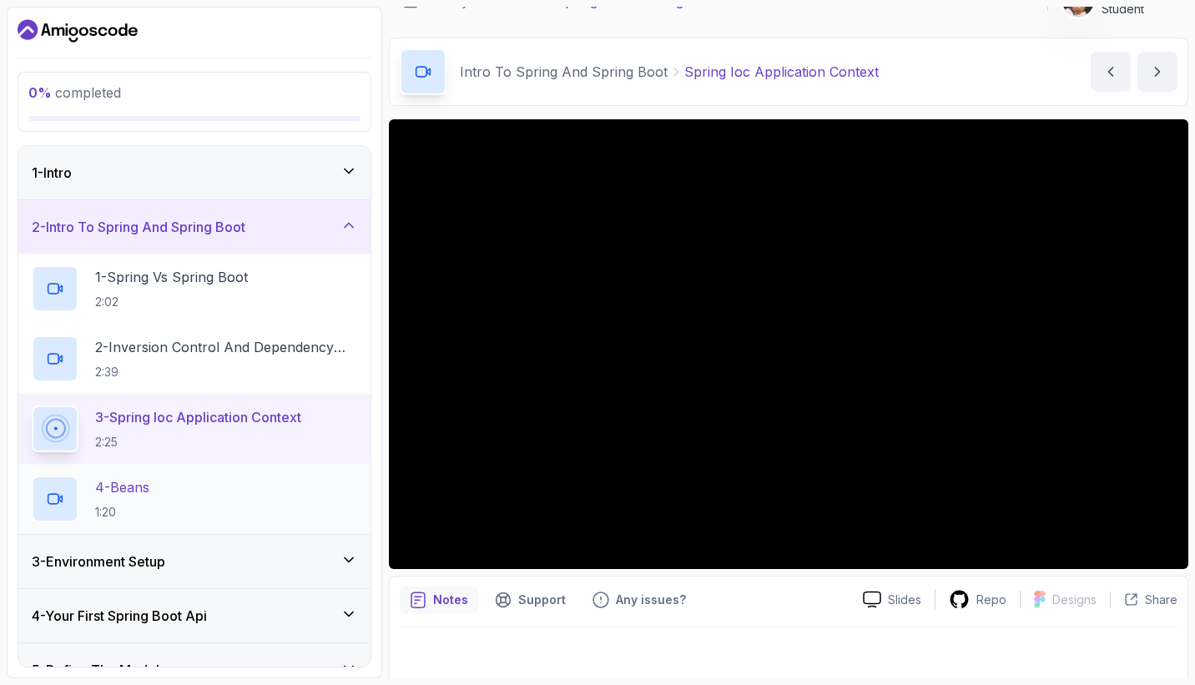
click at [179, 511] on div "4 - Beans 1:20" at bounding box center [194, 498] width 325 height 47
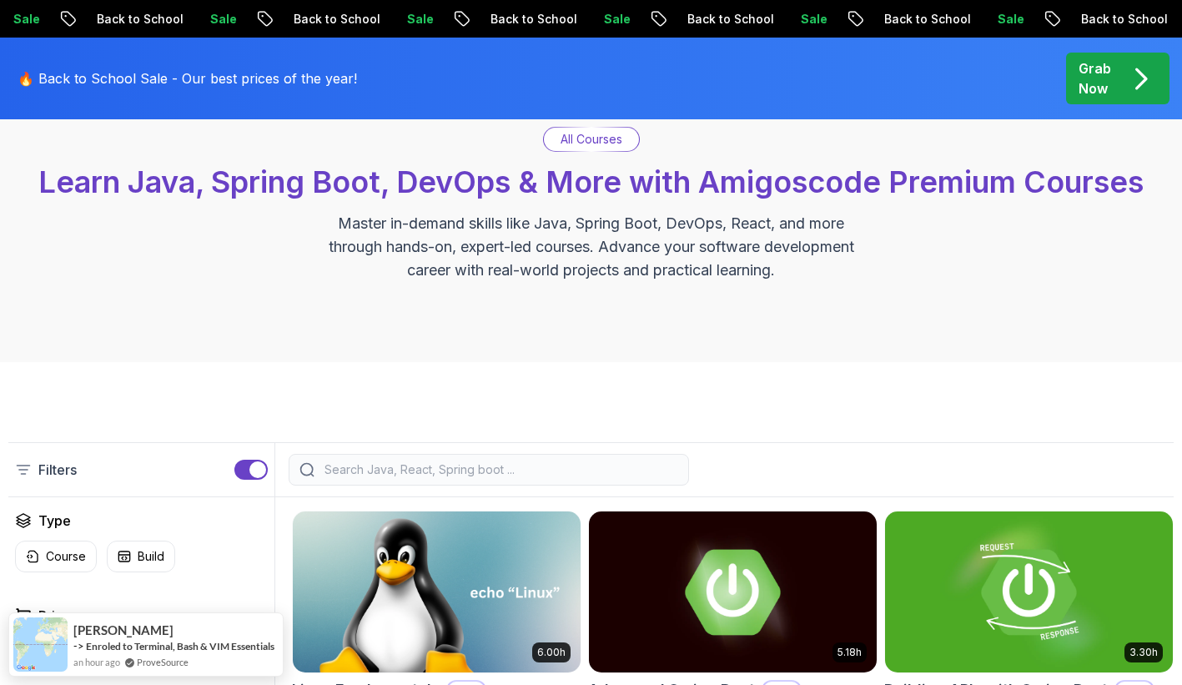
scroll to position [88, 0]
